Goal: Information Seeking & Learning: Learn about a topic

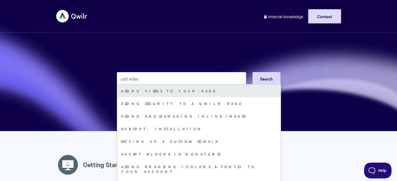
type input "add video"
click at [156, 95] on link "Adding Videos to your Page" at bounding box center [198, 91] width 163 height 13
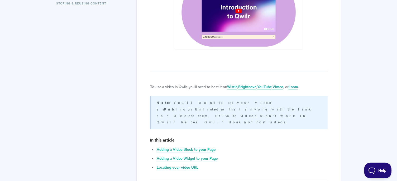
scroll to position [236, 0]
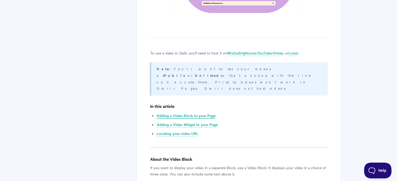
click at [188, 113] on link "Adding a Video Block to your Page" at bounding box center [185, 116] width 59 height 6
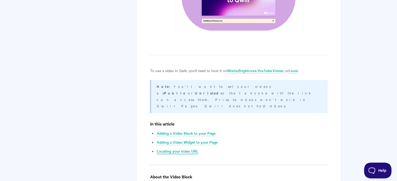
click at [176, 149] on link "Locating your video URL" at bounding box center [177, 152] width 42 height 6
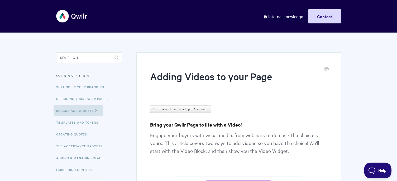
scroll to position [8, 0]
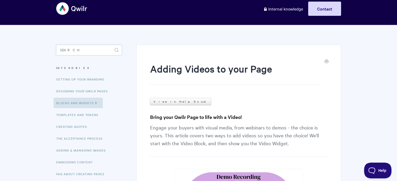
click at [89, 48] on input "Search" at bounding box center [89, 50] width 66 height 11
type input "1080"
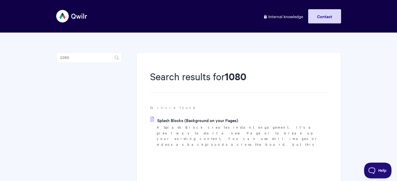
click at [204, 122] on link "Splash Blocks (Background on your Pages)" at bounding box center [194, 121] width 88 height 8
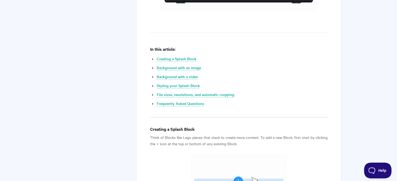
scroll to position [307, 0]
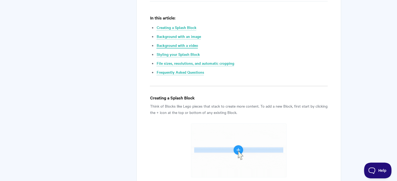
click at [183, 45] on link "Background with a video" at bounding box center [176, 46] width 41 height 6
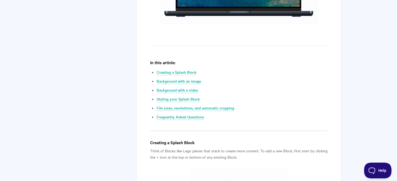
scroll to position [303, 0]
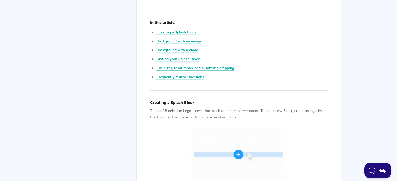
click at [178, 69] on link "File sizes, resolutions, and automatic cropping" at bounding box center [194, 68] width 77 height 6
